Goal: Task Accomplishment & Management: Use online tool/utility

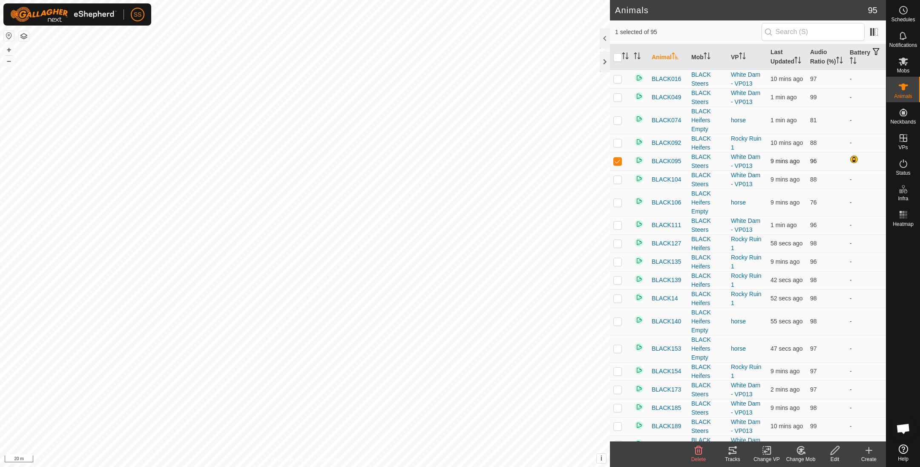
click at [617, 164] on p-checkbox at bounding box center [617, 161] width 9 height 7
click at [733, 447] on icon at bounding box center [732, 450] width 8 height 7
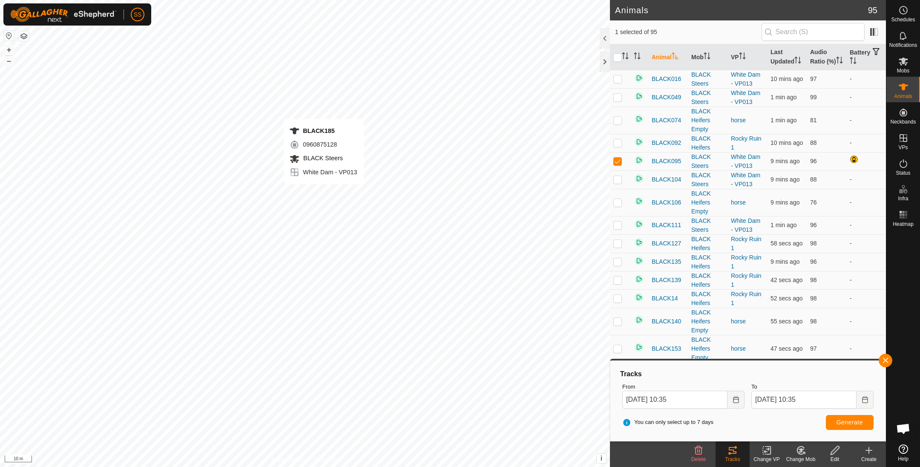
checkbox input "false"
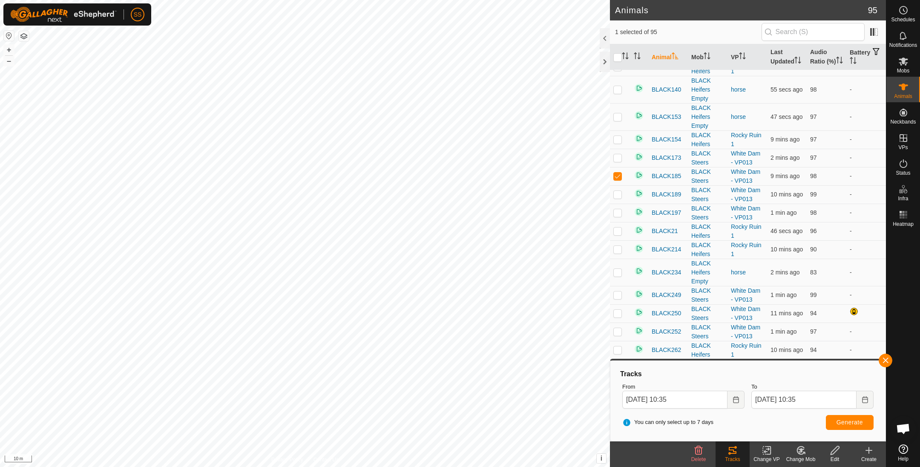
scroll to position [231, 0]
click at [851, 424] on span "Generate" at bounding box center [849, 422] width 26 height 7
click at [882, 359] on button "button" at bounding box center [885, 360] width 14 height 14
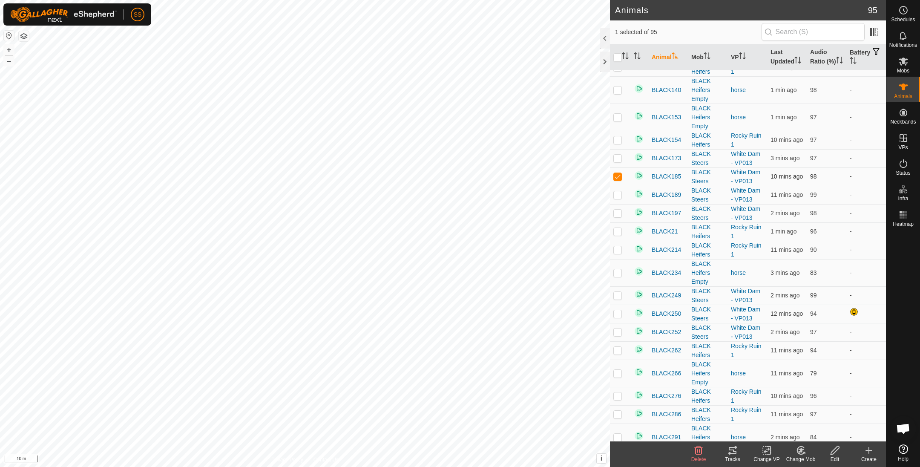
click at [618, 180] on p-checkbox at bounding box center [617, 176] width 9 height 7
checkbox input "false"
click at [619, 317] on p-checkbox at bounding box center [617, 313] width 9 height 7
click at [616, 317] on p-checkbox at bounding box center [617, 313] width 9 height 7
checkbox input "false"
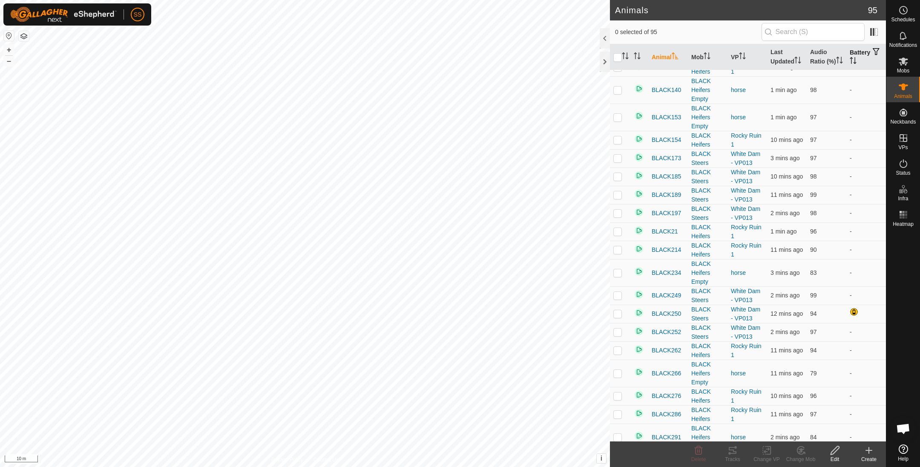
click at [856, 60] on th "Battery" at bounding box center [866, 57] width 40 height 26
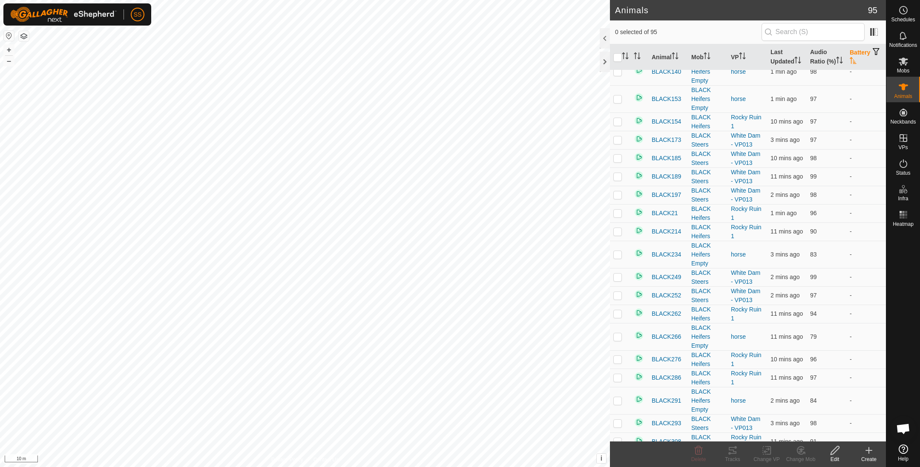
scroll to position [0, 0]
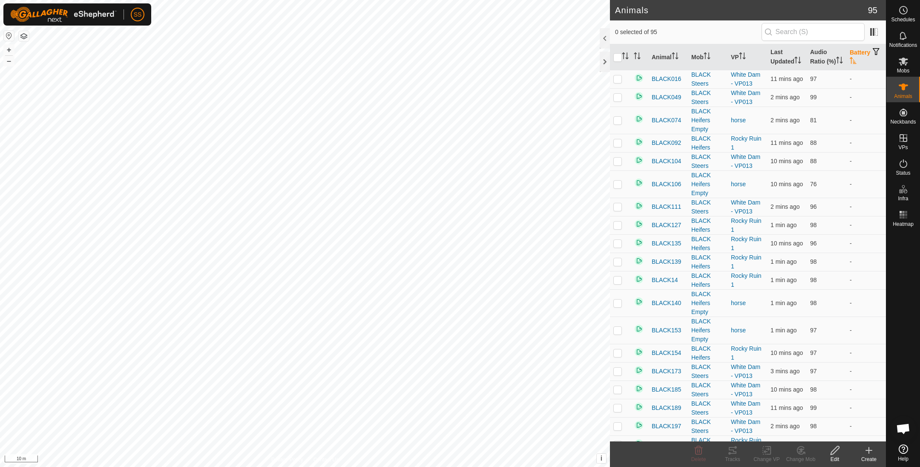
click at [856, 60] on th "Battery" at bounding box center [866, 57] width 40 height 26
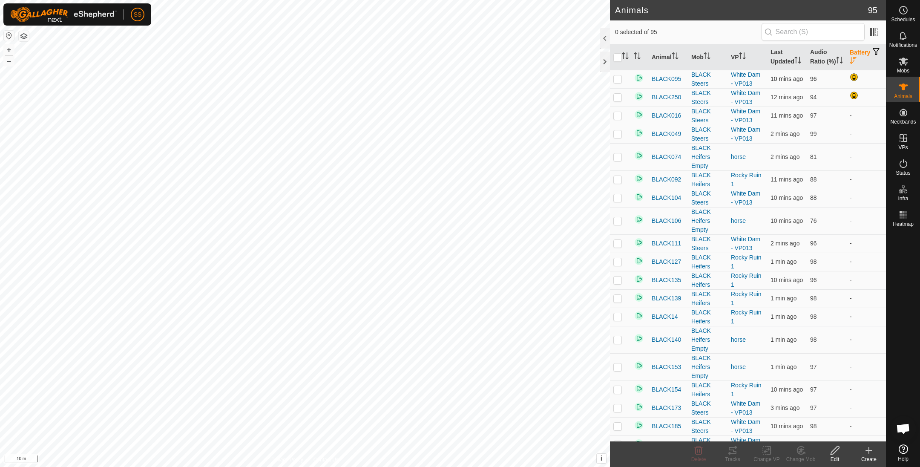
click at [622, 86] on td at bounding box center [620, 79] width 20 height 18
checkbox input "true"
click at [728, 449] on icon at bounding box center [732, 450] width 10 height 10
